Goal: Information Seeking & Learning: Learn about a topic

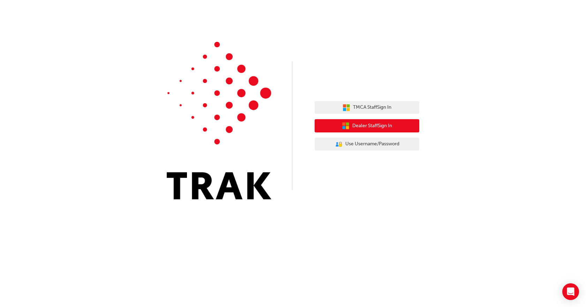
click at [367, 127] on span "Dealer Staff Sign In" at bounding box center [372, 126] width 40 height 8
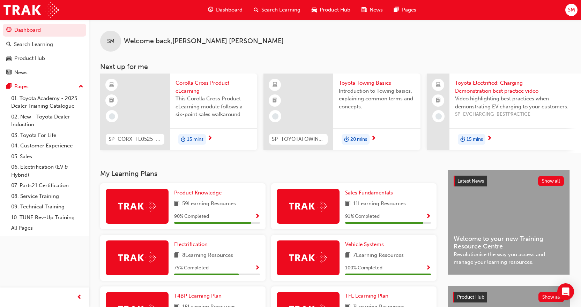
click at [187, 83] on span "Corolla Cross Product eLearning" at bounding box center [214, 87] width 76 height 16
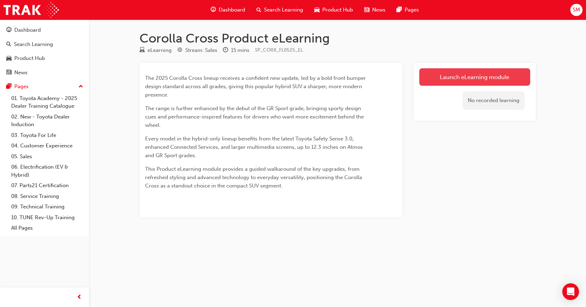
click at [464, 78] on link "Launch eLearning module" at bounding box center [474, 76] width 111 height 17
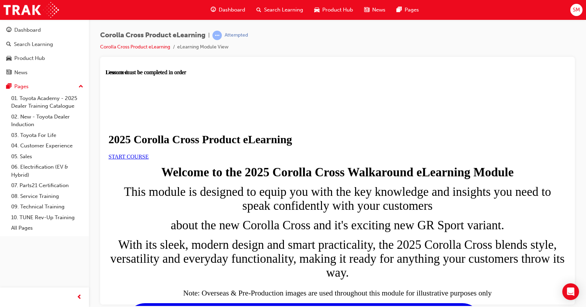
click at [149, 159] on link "START COURSE" at bounding box center [129, 157] width 40 height 6
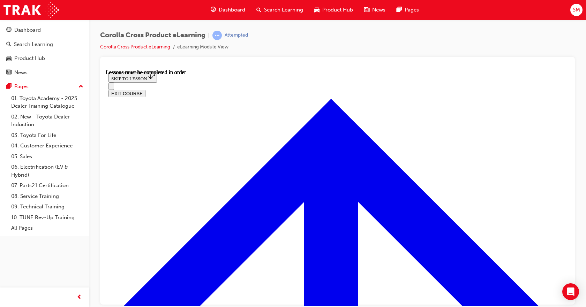
scroll to position [411, 0]
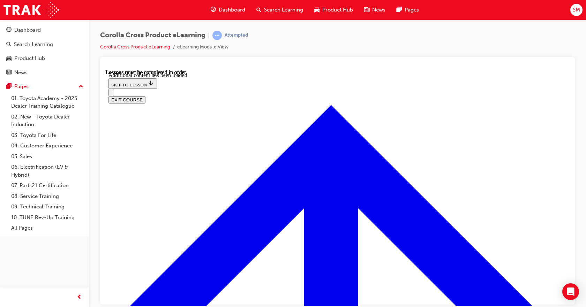
scroll to position [1176, 0]
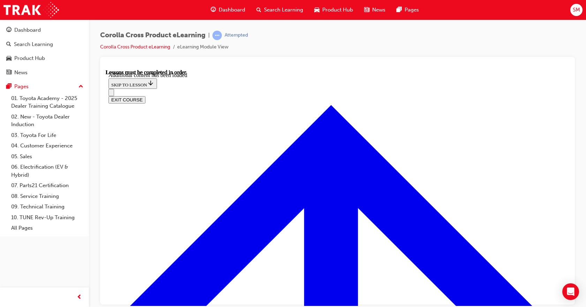
radio input "true"
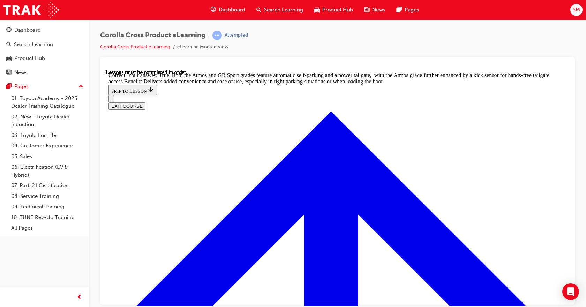
scroll to position [1532, 0]
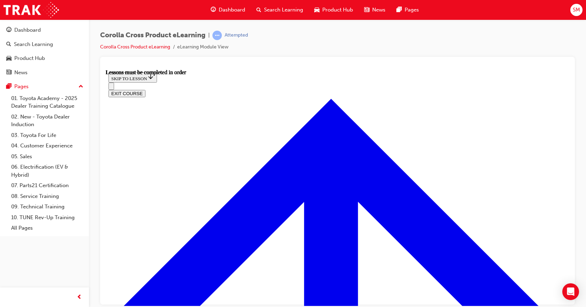
scroll to position [652, 0]
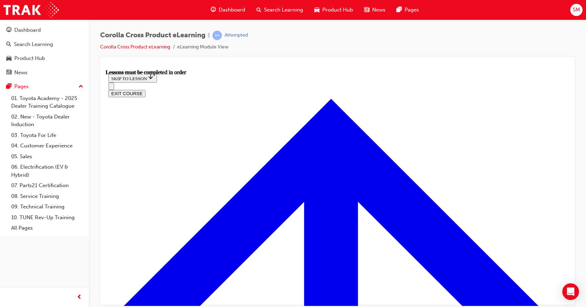
scroll to position [0, 0]
